Goal: Book appointment/travel/reservation

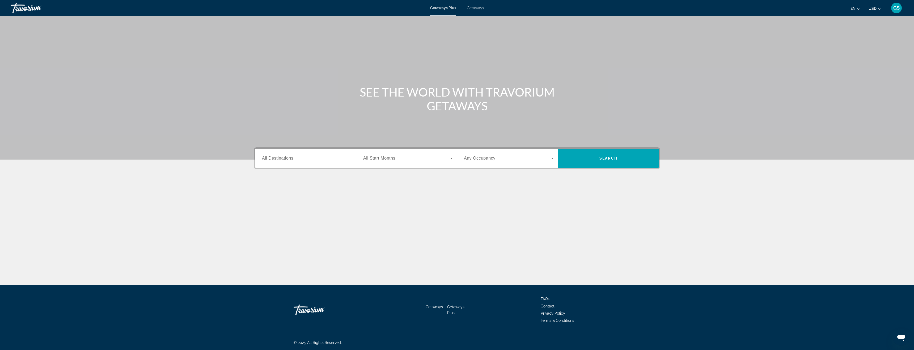
click at [474, 8] on span "Getaways" at bounding box center [475, 8] width 17 height 4
click at [336, 161] on input "Destination All Destinations" at bounding box center [307, 158] width 90 height 6
click at [262, 225] on mat-icon "Toggle Caribbean & Atlantic Islands (59,320 units available)" at bounding box center [262, 228] width 9 height 9
click at [295, 234] on span "Turks and Caicos (10,325 units available)" at bounding box center [300, 234] width 69 height 4
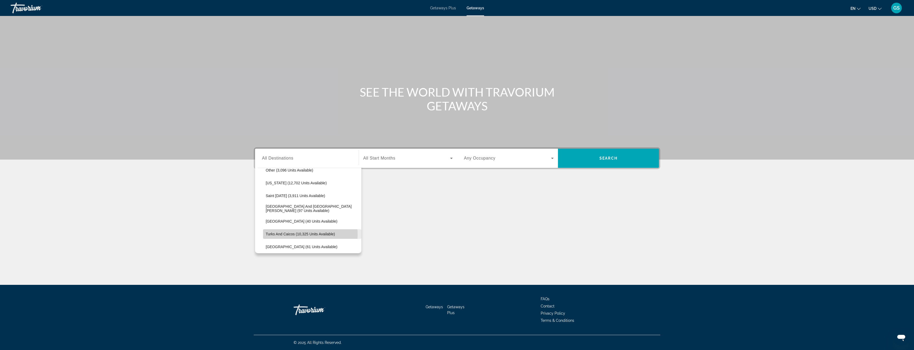
type input "**********"
click at [420, 159] on span "Search widget" at bounding box center [406, 158] width 87 height 6
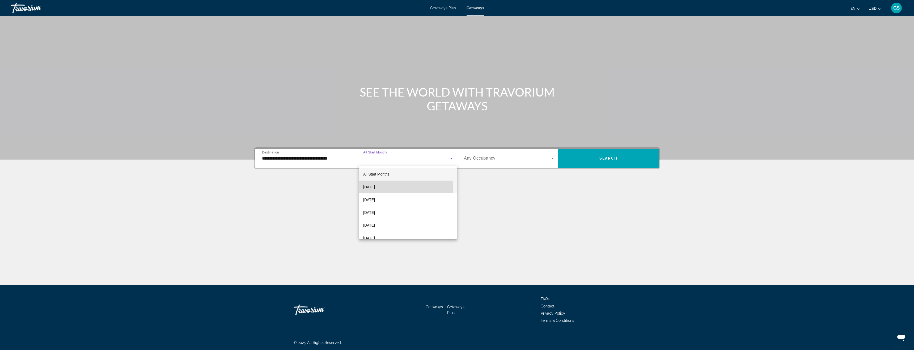
click at [375, 186] on span "[DATE]" at bounding box center [369, 187] width 12 height 6
click at [526, 161] on span "Search widget" at bounding box center [507, 158] width 87 height 6
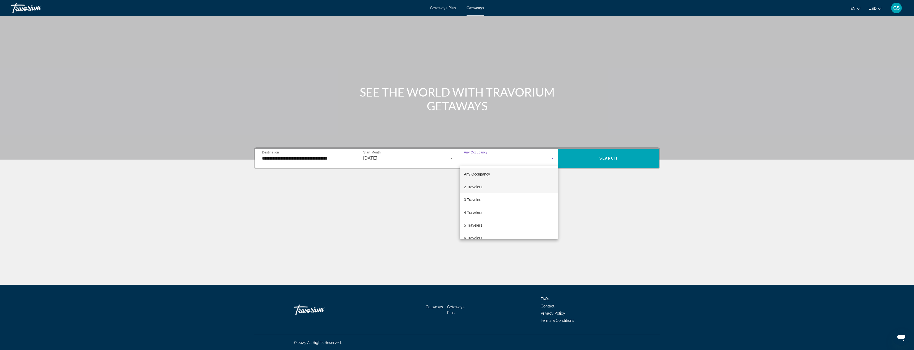
click at [474, 188] on span "2 Travelers" at bounding box center [473, 187] width 18 height 6
click at [612, 158] on span "Search" at bounding box center [609, 158] width 18 height 4
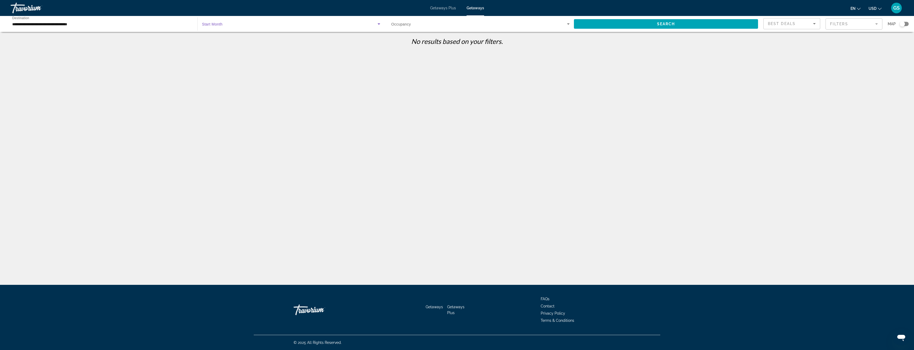
click at [301, 25] on span "Search widget" at bounding box center [289, 24] width 175 height 6
click at [221, 41] on span "All Start Months" at bounding box center [215, 40] width 26 height 4
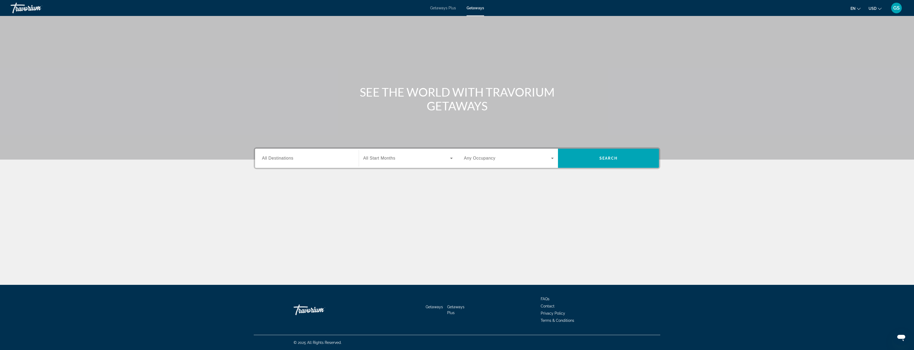
click at [282, 161] on input "Destination All Destinations" at bounding box center [307, 158] width 90 height 6
click at [291, 226] on span "[GEOGRAPHIC_DATA] (59,320 units available)" at bounding box center [309, 228] width 79 height 4
click at [293, 159] on input "**********" at bounding box center [307, 158] width 90 height 6
click at [286, 215] on span "Turks and Caicos (10,325 units available)" at bounding box center [300, 215] width 69 height 4
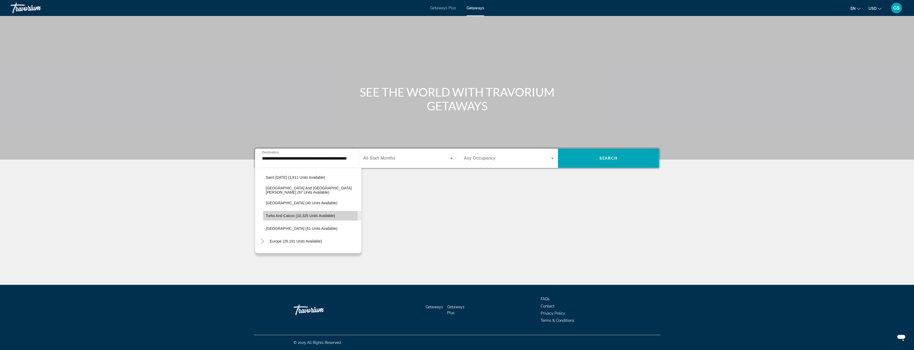
type input "**********"
click at [440, 160] on span "Search widget" at bounding box center [406, 158] width 87 height 6
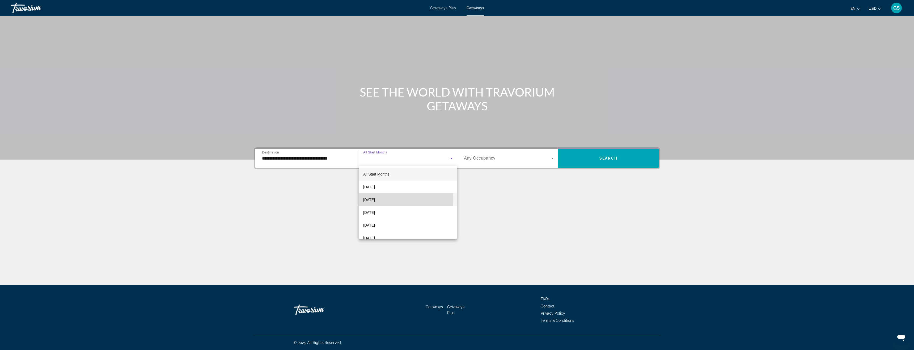
click at [375, 198] on span "[DATE]" at bounding box center [369, 199] width 12 height 6
click at [488, 156] on span "Any Occupancy" at bounding box center [480, 158] width 32 height 5
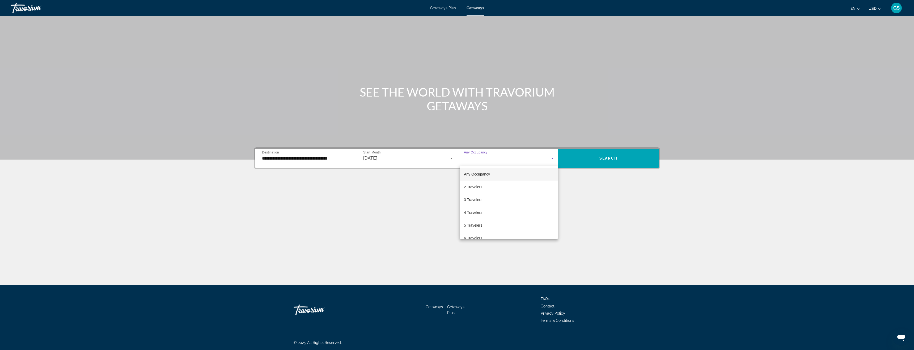
click at [610, 159] on div at bounding box center [457, 175] width 914 height 350
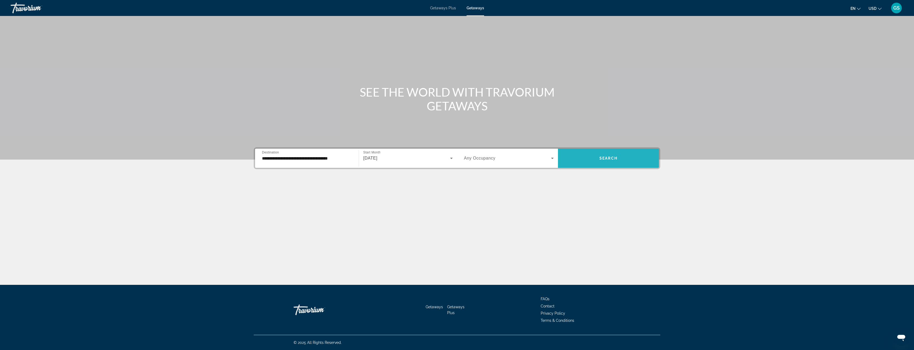
click at [610, 158] on span "Search" at bounding box center [609, 158] width 18 height 4
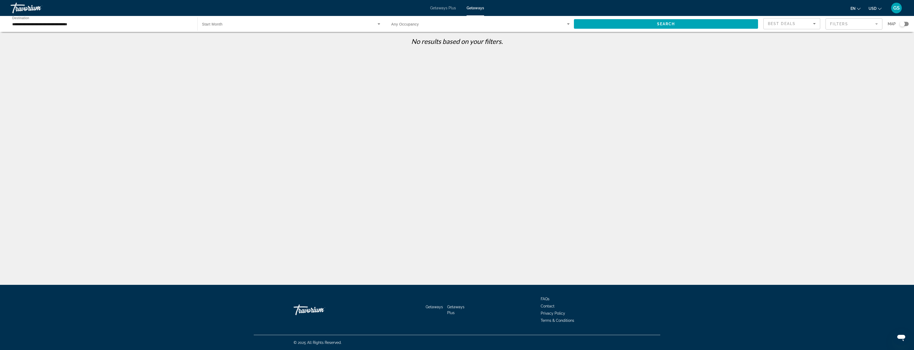
click at [568, 23] on icon "Search widget" at bounding box center [568, 24] width 6 height 6
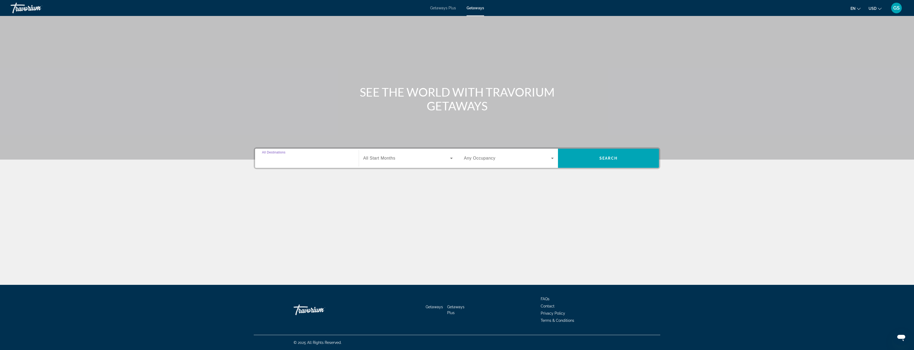
click at [336, 161] on input "Destination All Destinations" at bounding box center [307, 158] width 90 height 6
click at [264, 228] on icon "Toggle Caribbean & Atlantic Islands (59,320 units available)" at bounding box center [262, 227] width 3 height 5
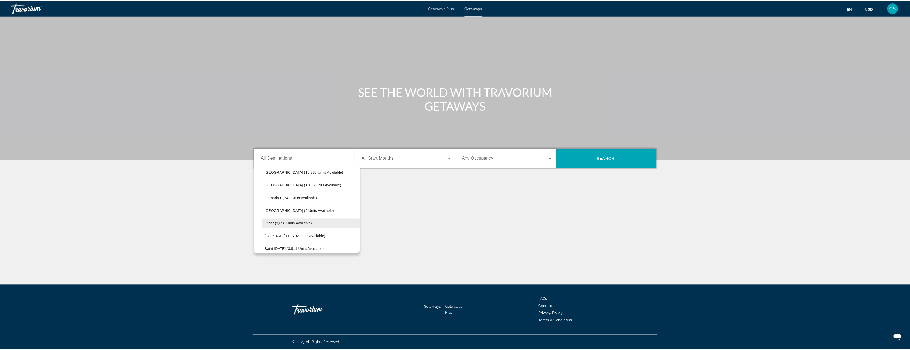
scroll to position [160, 0]
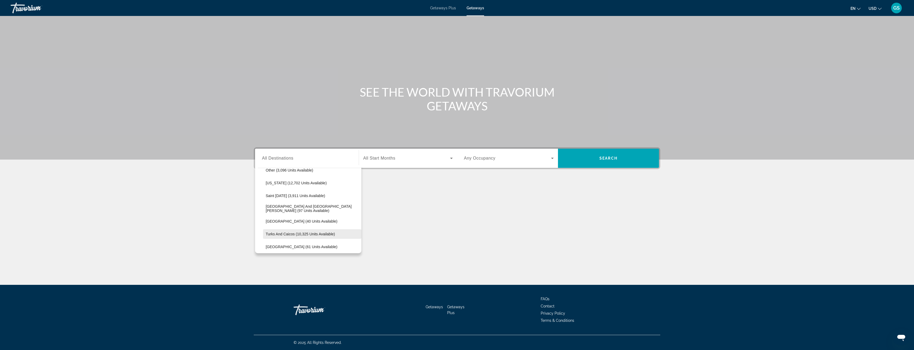
click at [302, 234] on span "Turks and Caicos (10,325 units available)" at bounding box center [300, 234] width 69 height 4
type input "**********"
click at [429, 160] on span "Search widget" at bounding box center [406, 158] width 87 height 6
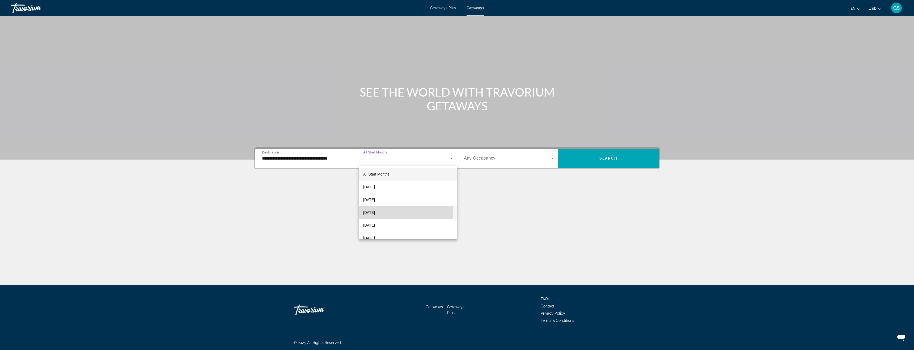
click at [375, 212] on span "[DATE]" at bounding box center [369, 212] width 12 height 6
click at [545, 158] on span "Search widget" at bounding box center [507, 158] width 87 height 6
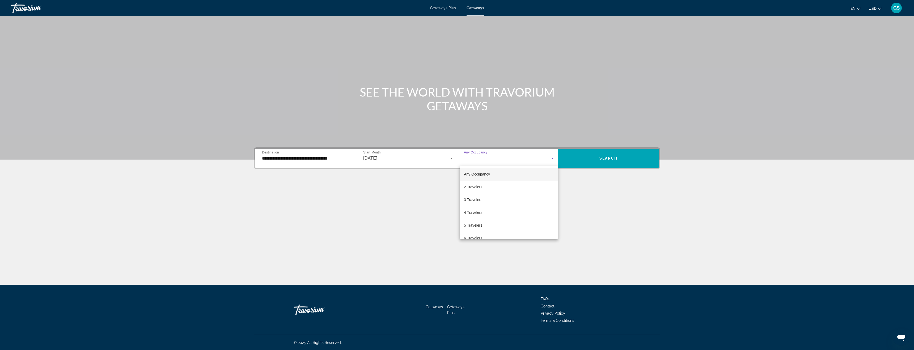
drag, startPoint x: 638, startPoint y: 195, endPoint x: 627, endPoint y: 175, distance: 22.5
click at [638, 194] on div at bounding box center [457, 175] width 914 height 350
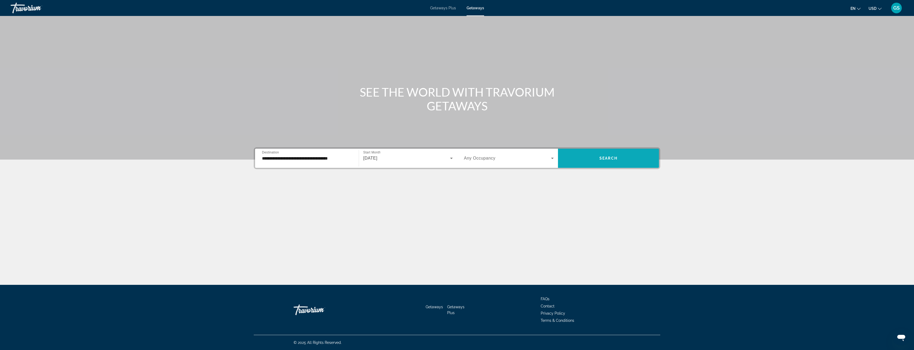
click at [602, 158] on span "Search" at bounding box center [609, 158] width 18 height 4
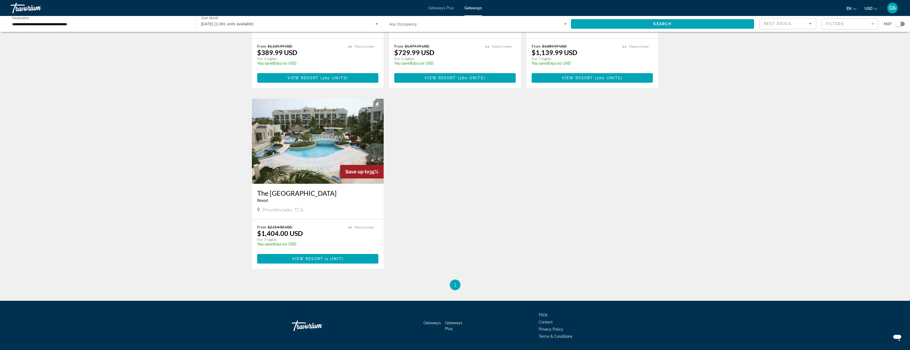
scroll to position [53, 0]
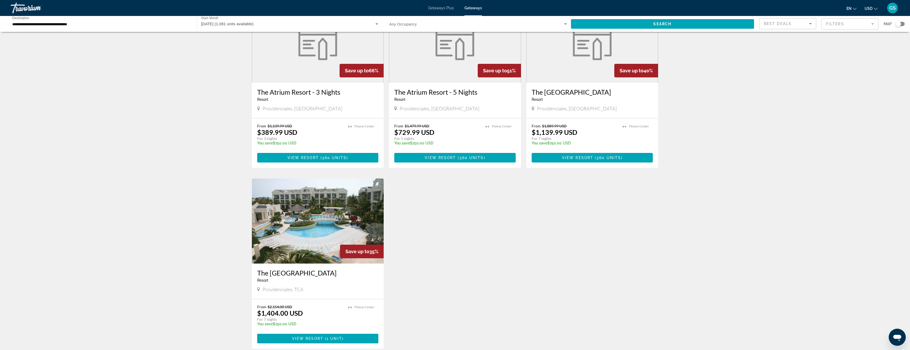
click at [541, 249] on div "Save up to 66% The Atrium Resort - 3 Nights Resort - This is an adults only res…" at bounding box center [455, 178] width 412 height 362
